Goal: Task Accomplishment & Management: Use online tool/utility

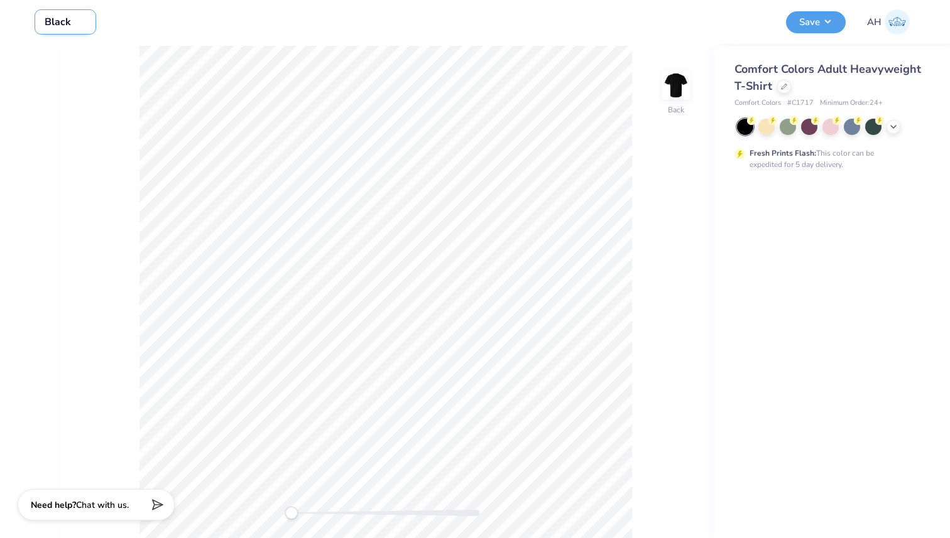
click at [62, 23] on input "Black" at bounding box center [66, 21] width 62 height 25
click at [898, 19] on img at bounding box center [896, 21] width 25 height 25
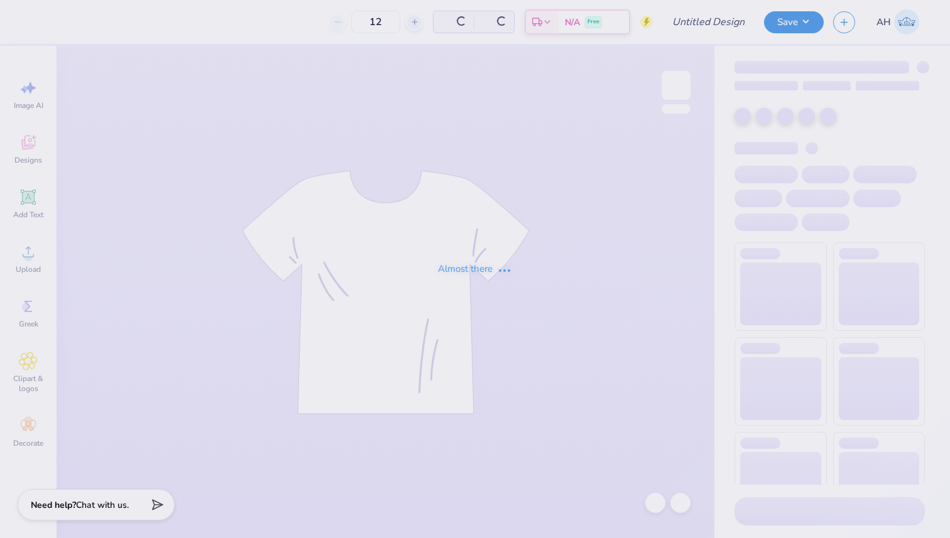
type input "Theta Tote"
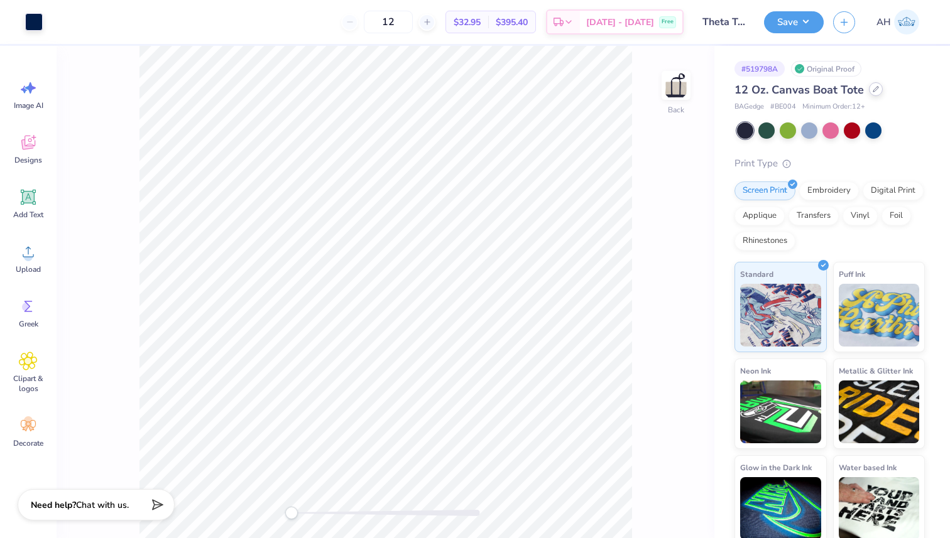
click at [875, 90] on icon at bounding box center [875, 89] width 6 height 6
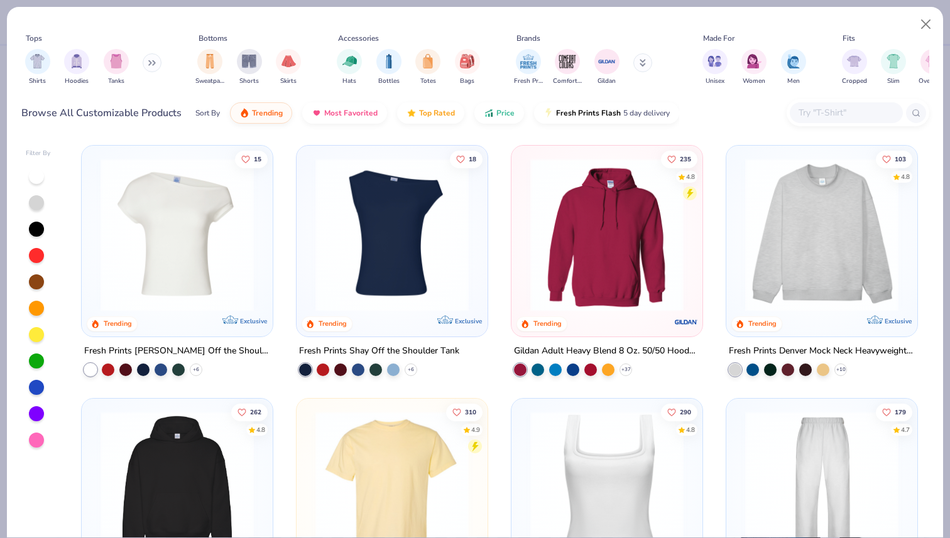
click at [815, 108] on input "text" at bounding box center [845, 113] width 97 height 14
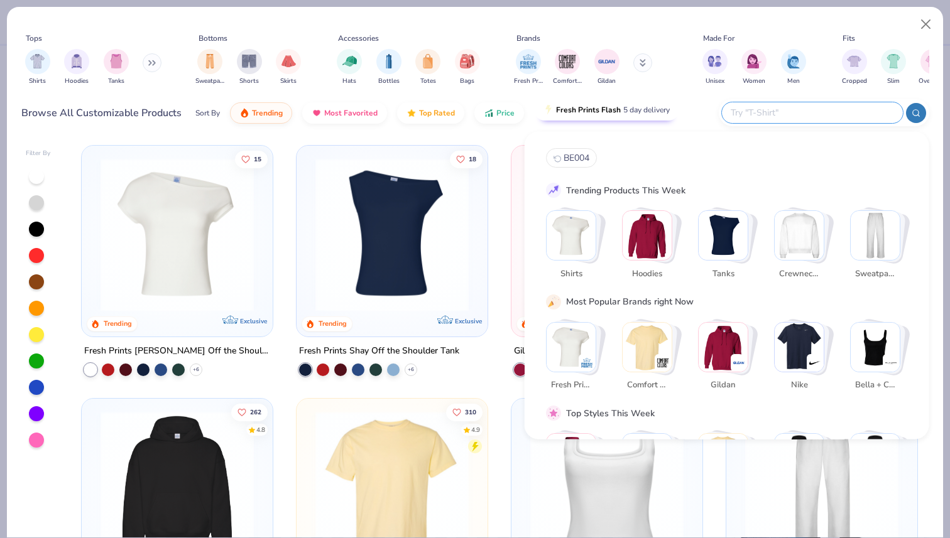
paste input "Q1300"
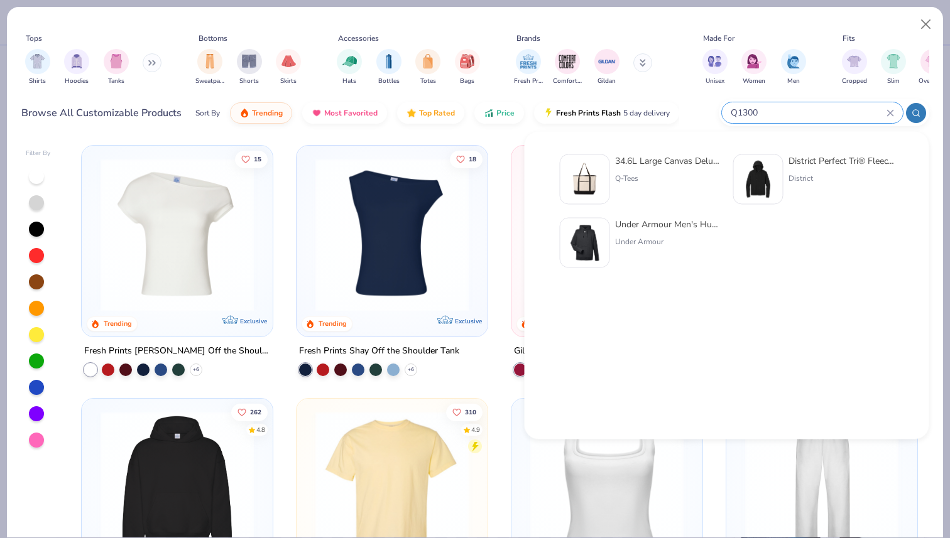
type input "Q1300"
click at [633, 170] on div "34.6L Large Canvas Deluxe Tote Q-Tees" at bounding box center [668, 180] width 106 height 50
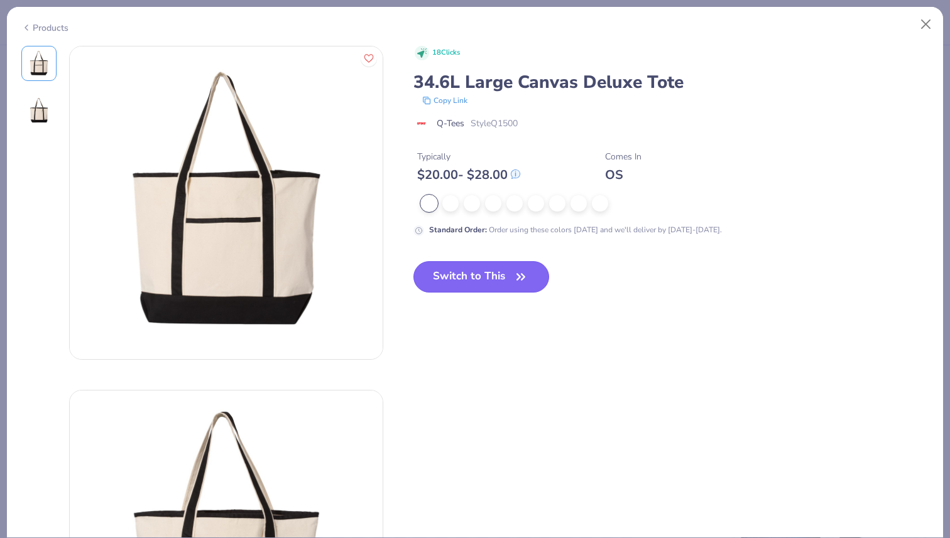
click at [465, 273] on button "Switch to This" at bounding box center [481, 276] width 136 height 31
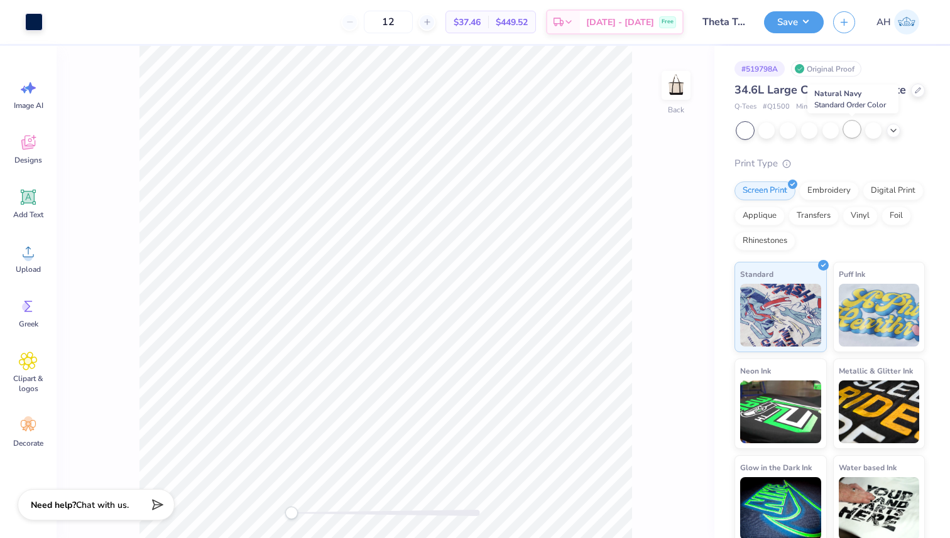
click at [858, 124] on div at bounding box center [852, 129] width 16 height 16
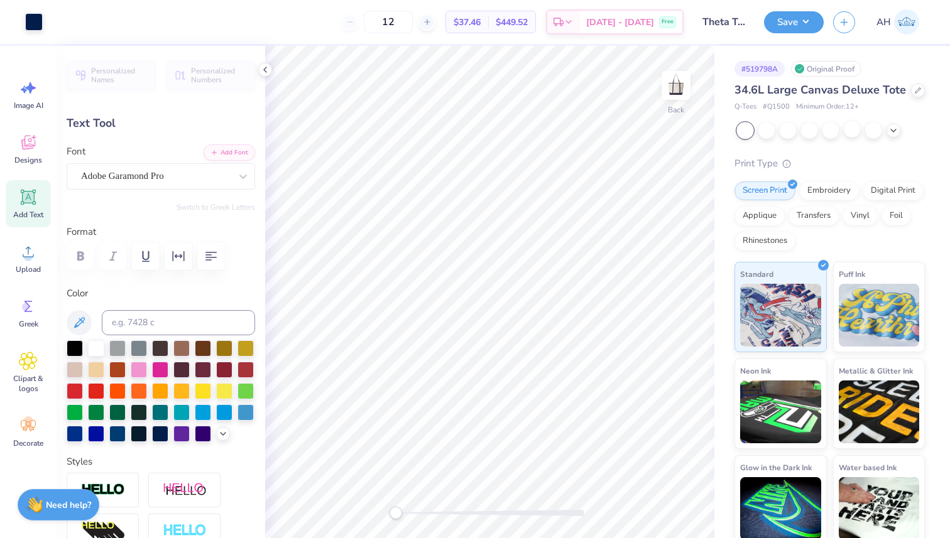
type input "0.0"
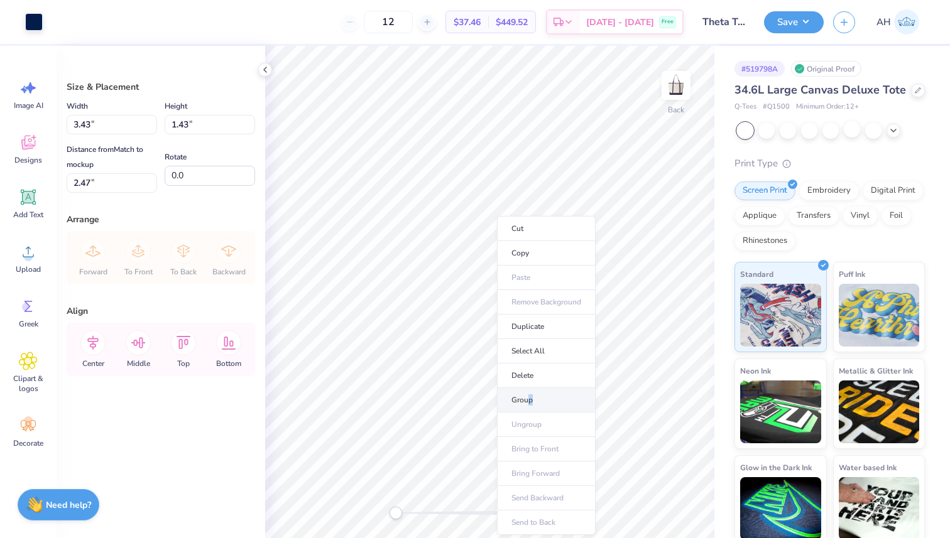
click at [530, 398] on li "Group" at bounding box center [546, 400] width 99 height 24
type input "4.83"
type input "2.01"
type input "1.99"
type input "5.34"
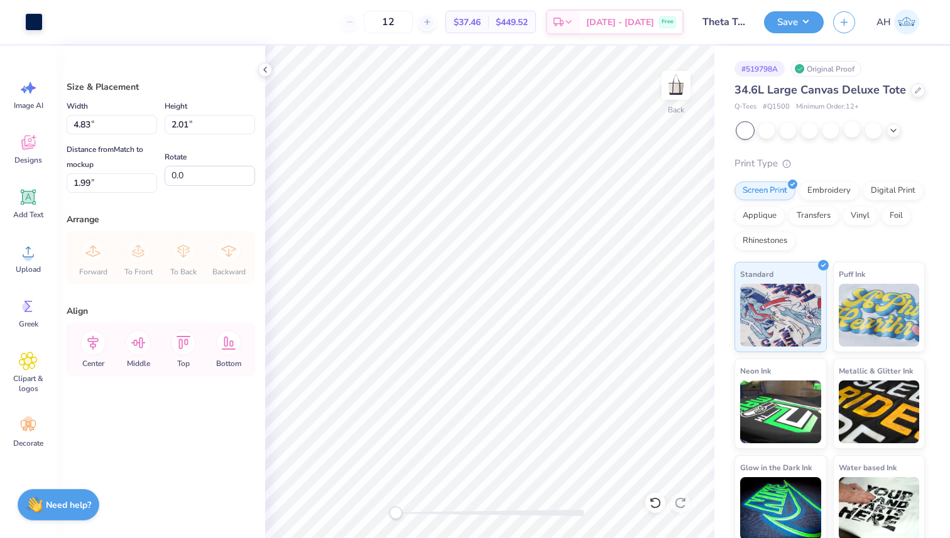
type input "2.22"
type input "1.11"
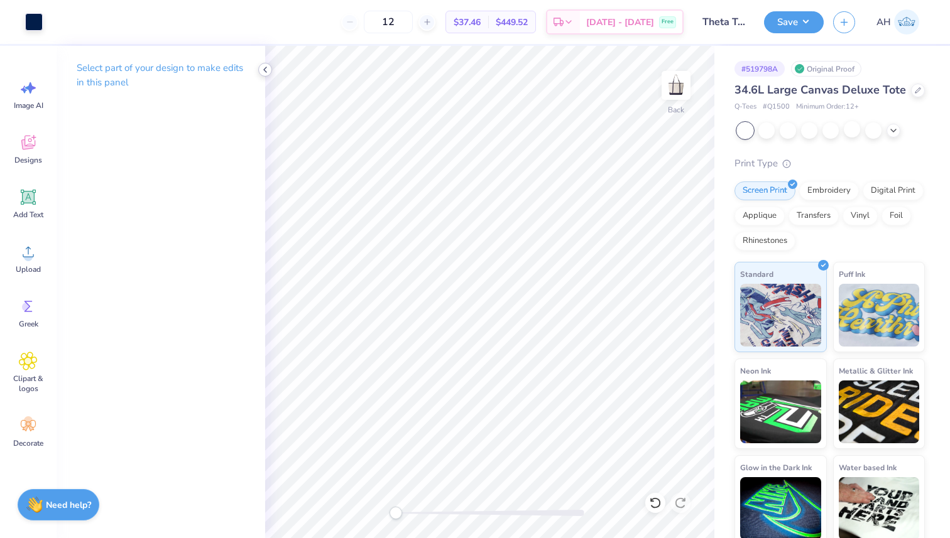
click at [265, 72] on icon at bounding box center [265, 70] width 10 height 10
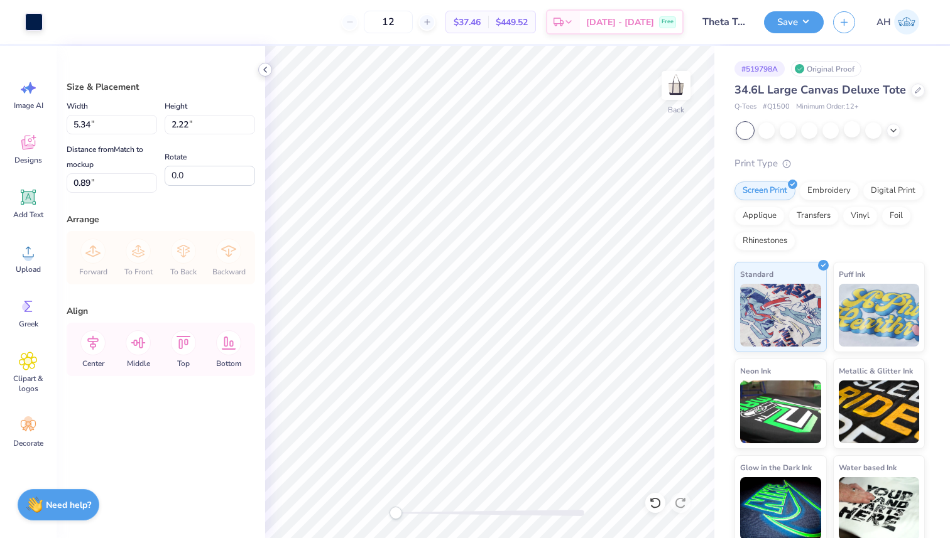
type input "2.37"
type input "0.99"
type input "2.12"
type input "5.21"
type input "2.17"
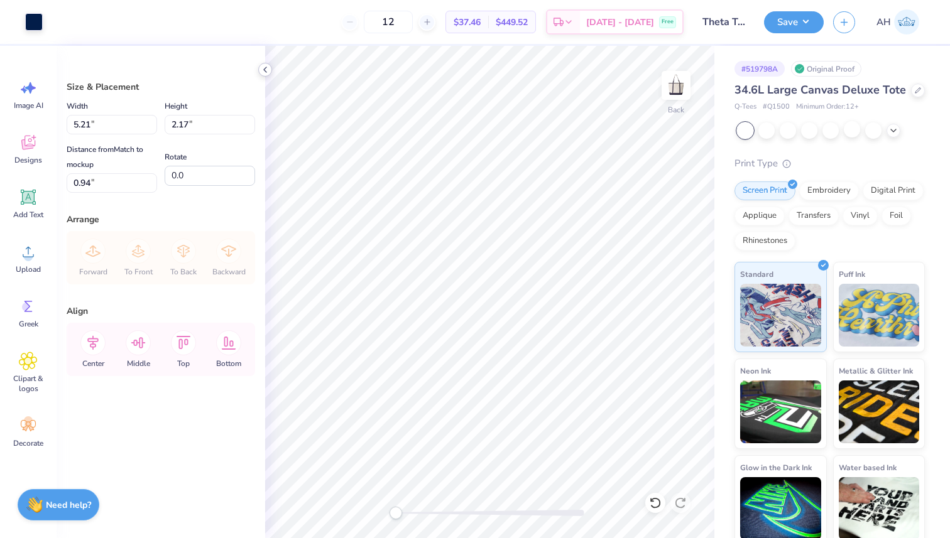
type input "0.94"
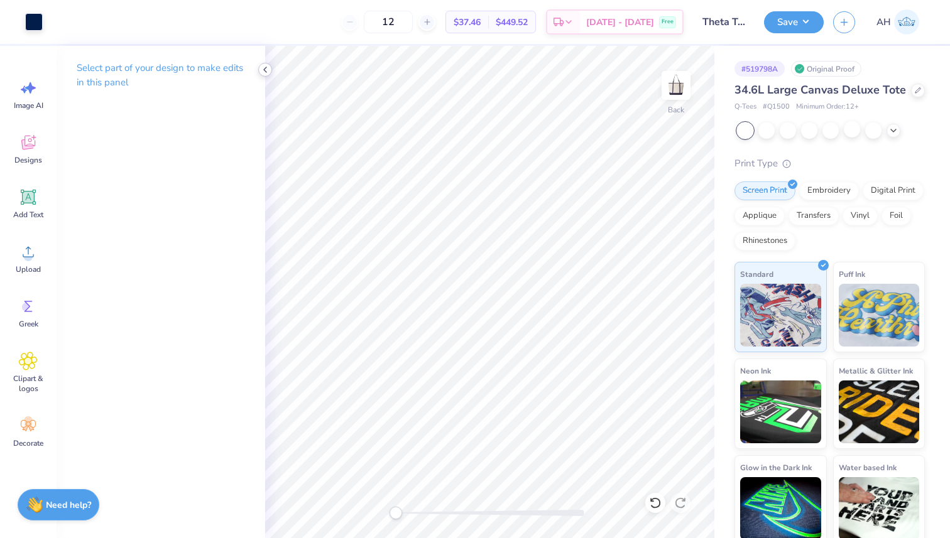
click at [264, 73] on icon at bounding box center [265, 70] width 10 height 10
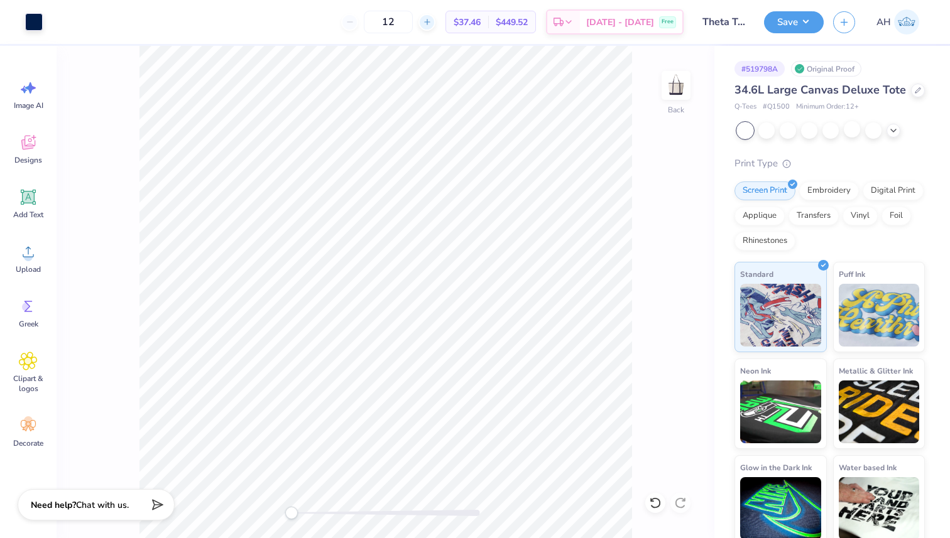
click at [432, 24] on icon at bounding box center [427, 22] width 9 height 9
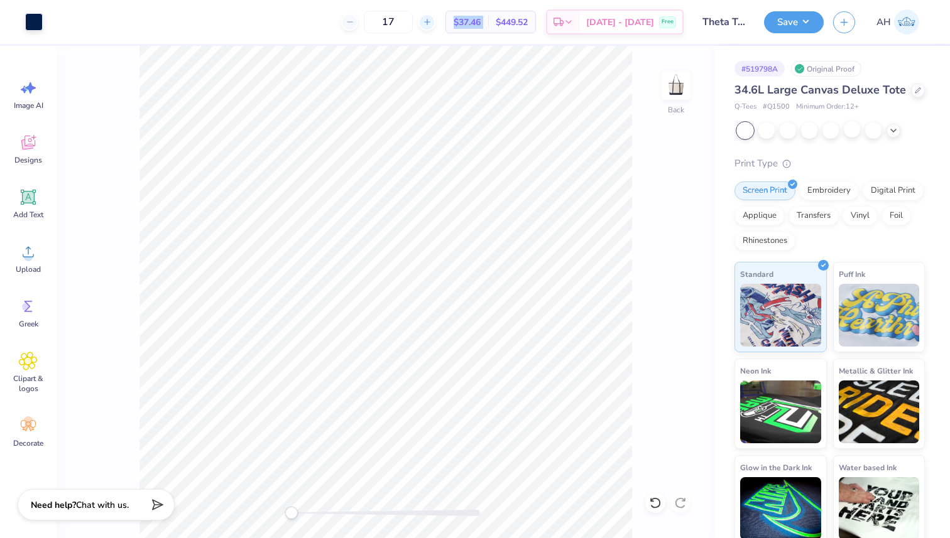
click at [432, 24] on icon at bounding box center [427, 22] width 9 height 9
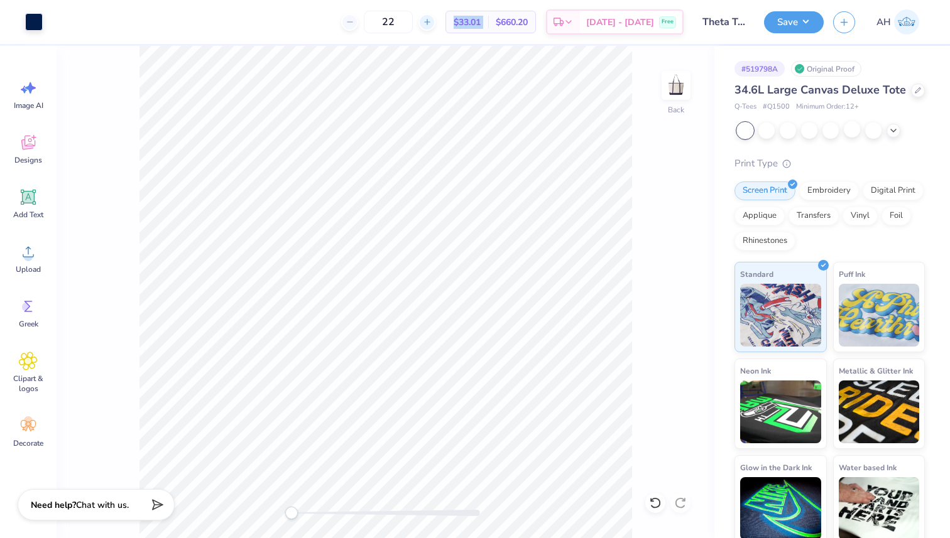
click at [432, 24] on icon at bounding box center [427, 22] width 9 height 9
click at [435, 24] on div "24" at bounding box center [388, 22] width 94 height 23
click at [432, 23] on icon at bounding box center [427, 22] width 9 height 9
click at [354, 23] on icon at bounding box center [349, 22] width 9 height 9
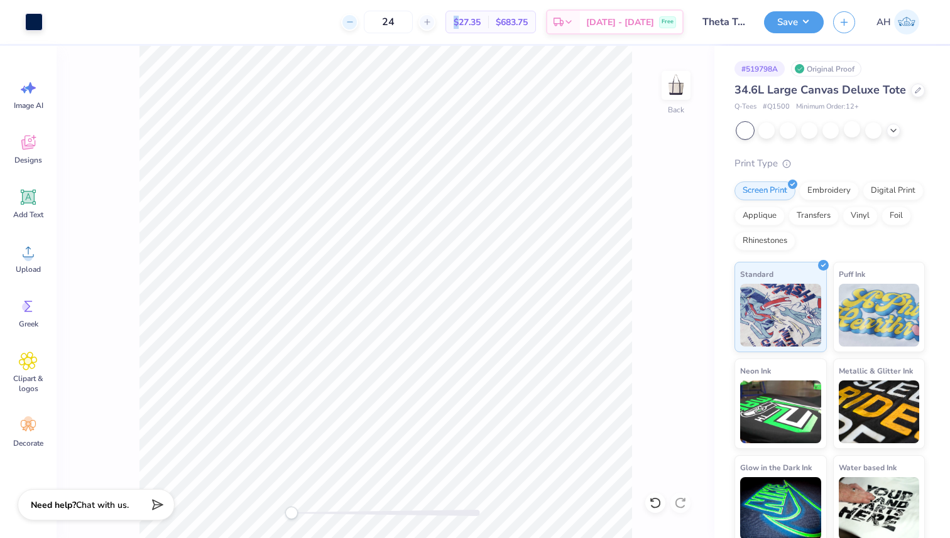
click at [354, 23] on icon at bounding box center [349, 22] width 9 height 9
click at [429, 22] on line at bounding box center [426, 22] width 5 height 0
type input "25"
click at [808, 21] on button "Save" at bounding box center [794, 20] width 60 height 22
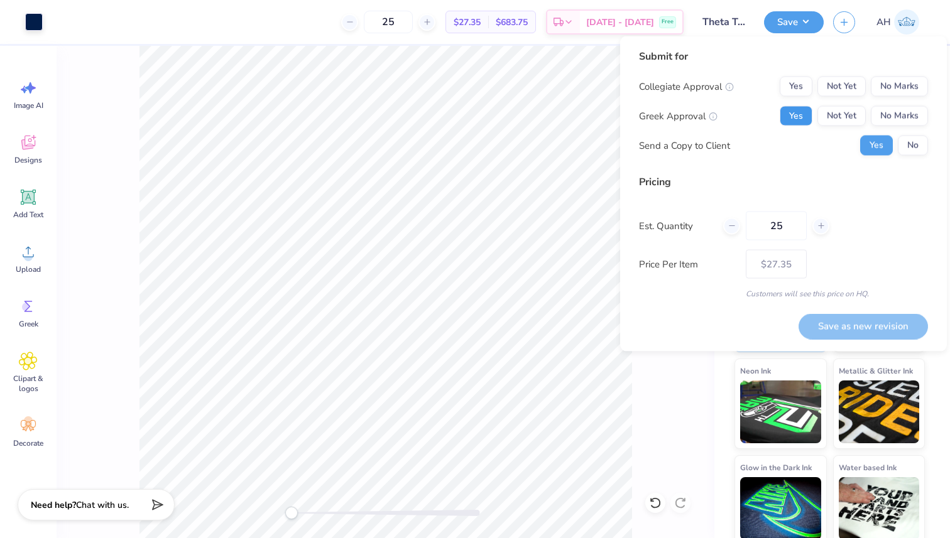
click at [802, 114] on button "Yes" at bounding box center [795, 116] width 33 height 20
click at [844, 82] on button "Not Yet" at bounding box center [841, 87] width 48 height 20
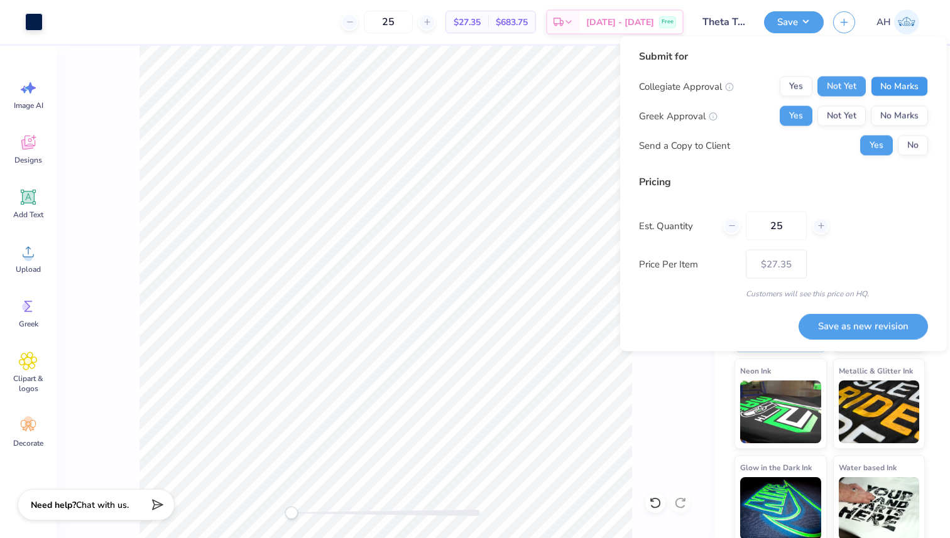
click at [893, 87] on button "No Marks" at bounding box center [899, 87] width 57 height 20
click at [836, 326] on button "Save as new revision" at bounding box center [862, 326] width 129 height 26
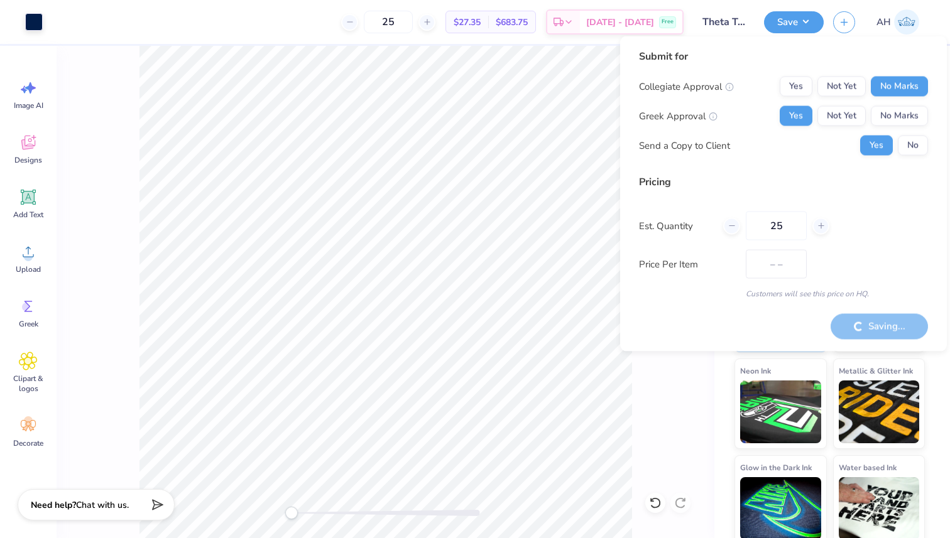
type input "$27.35"
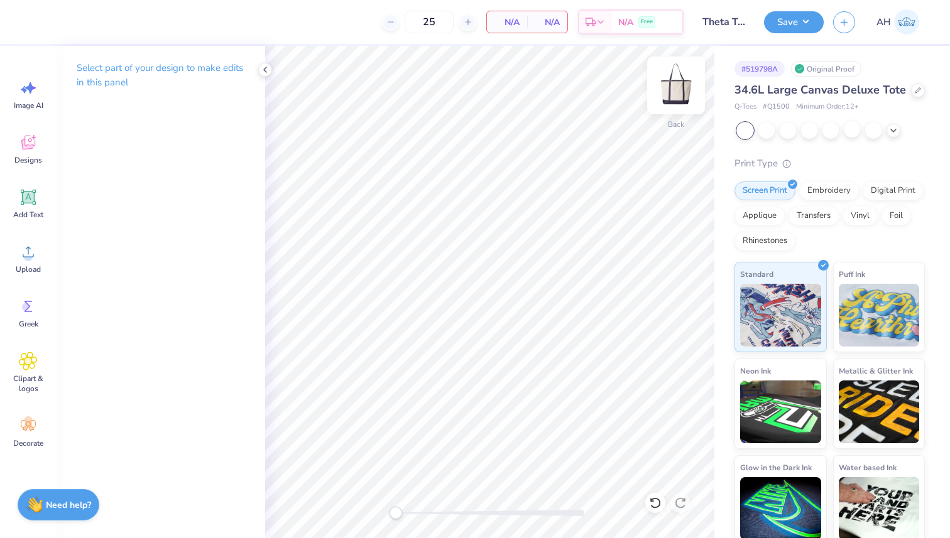
click at [675, 88] on img at bounding box center [676, 85] width 50 height 50
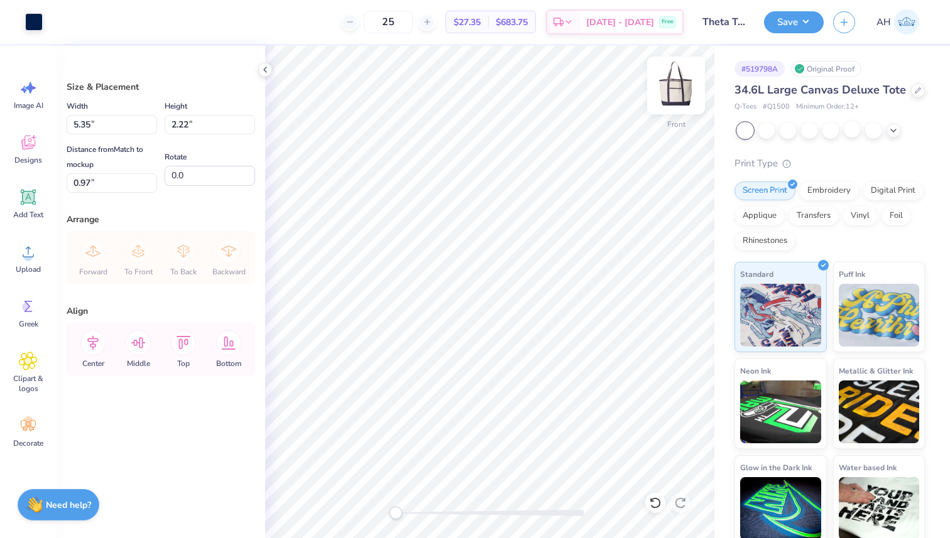
type input "6.16"
type input "2.56"
type input "2.06"
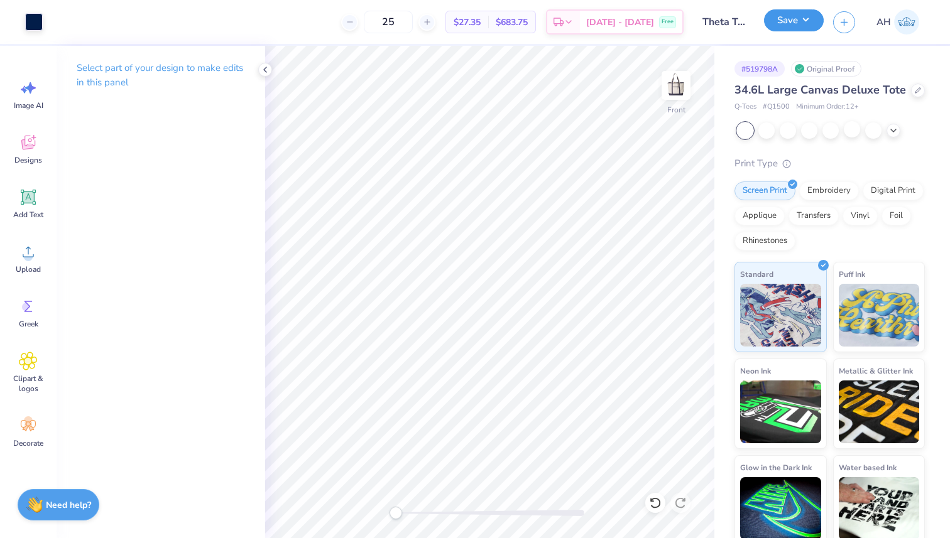
click at [801, 19] on button "Save" at bounding box center [794, 20] width 60 height 22
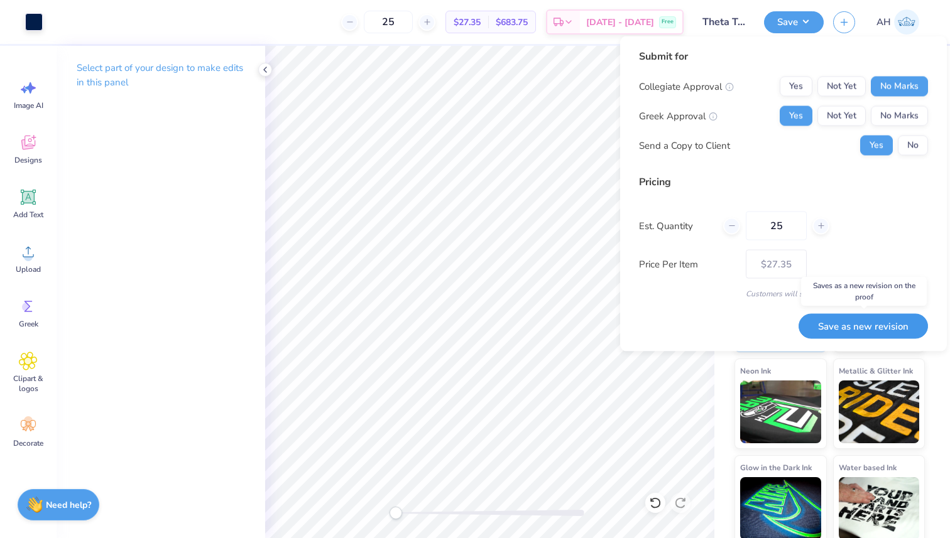
click at [842, 323] on button "Save as new revision" at bounding box center [862, 326] width 129 height 26
type input "$27.35"
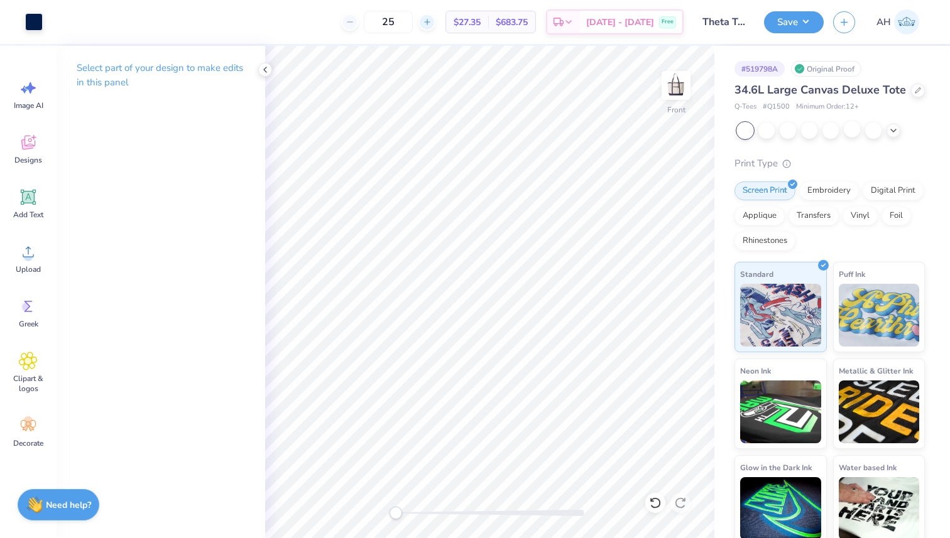
click at [432, 21] on icon at bounding box center [427, 22] width 9 height 9
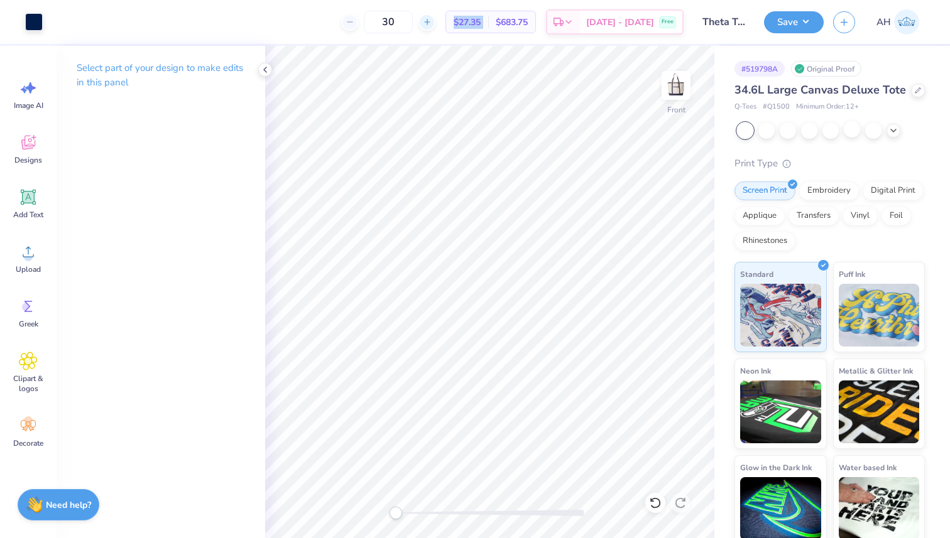
click at [432, 21] on icon at bounding box center [427, 22] width 9 height 9
click at [354, 24] on icon at bounding box center [349, 22] width 9 height 9
click at [435, 27] on div at bounding box center [426, 22] width 17 height 17
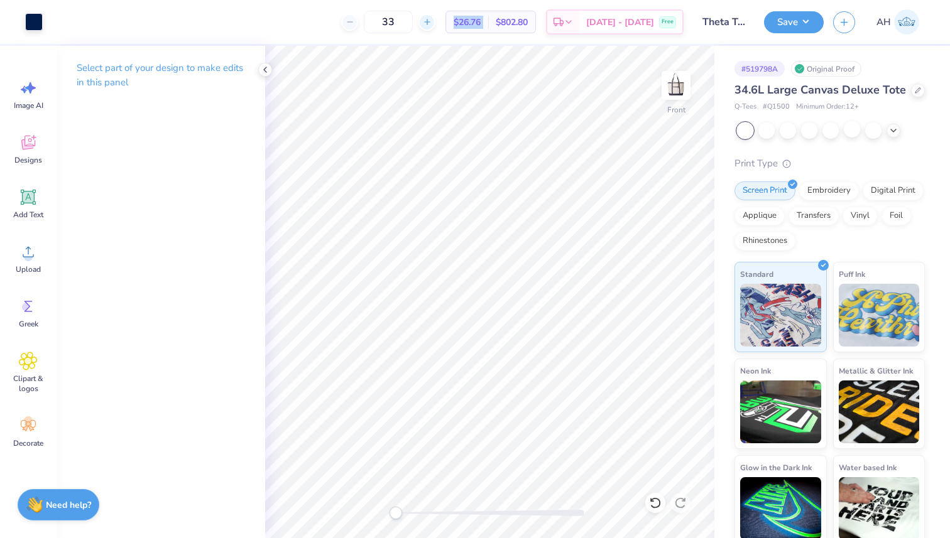
click at [435, 27] on div at bounding box center [426, 22] width 17 height 17
click at [432, 18] on icon at bounding box center [427, 22] width 9 height 9
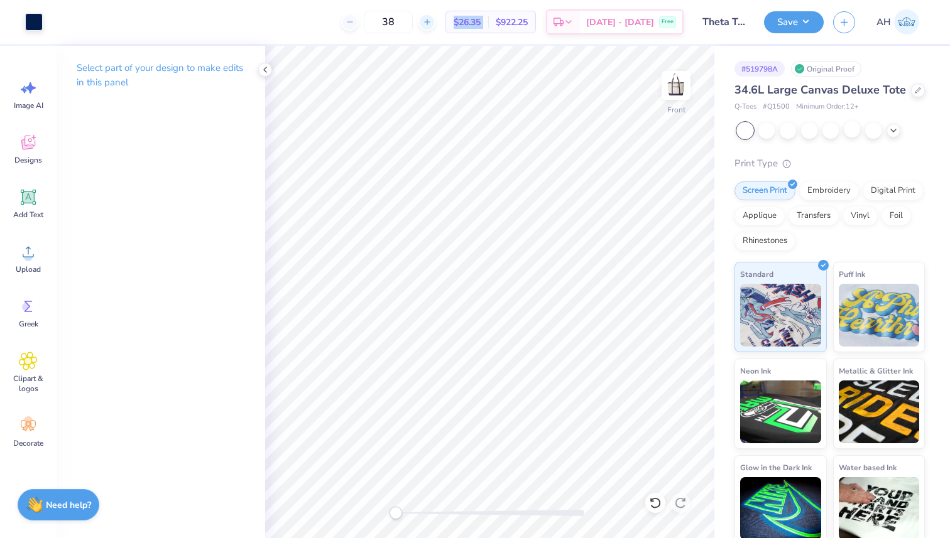
click at [432, 18] on icon at bounding box center [427, 22] width 9 height 9
type input "40"
